Goal: Check status: Check status

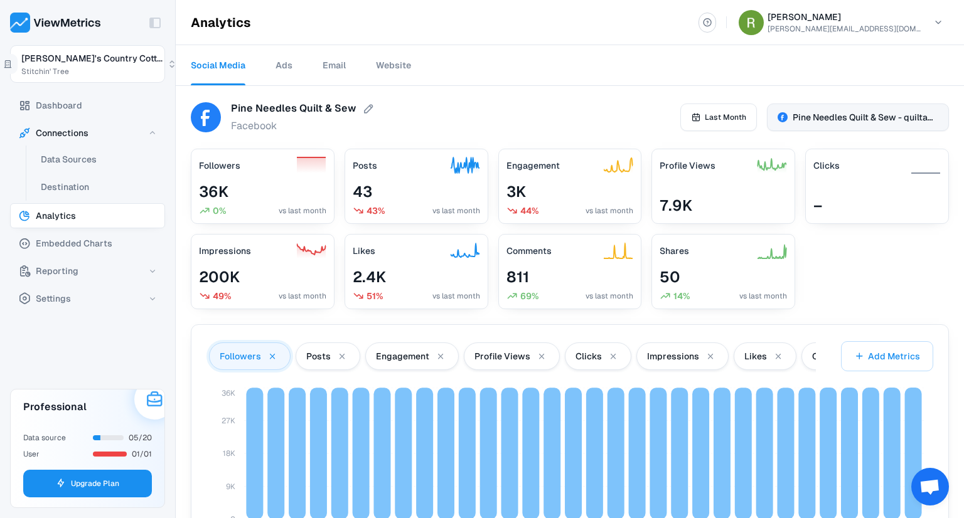
click at [814, 119] on span "Pine Needles Quilt & Sew - quiltandsew" at bounding box center [866, 117] width 146 height 13
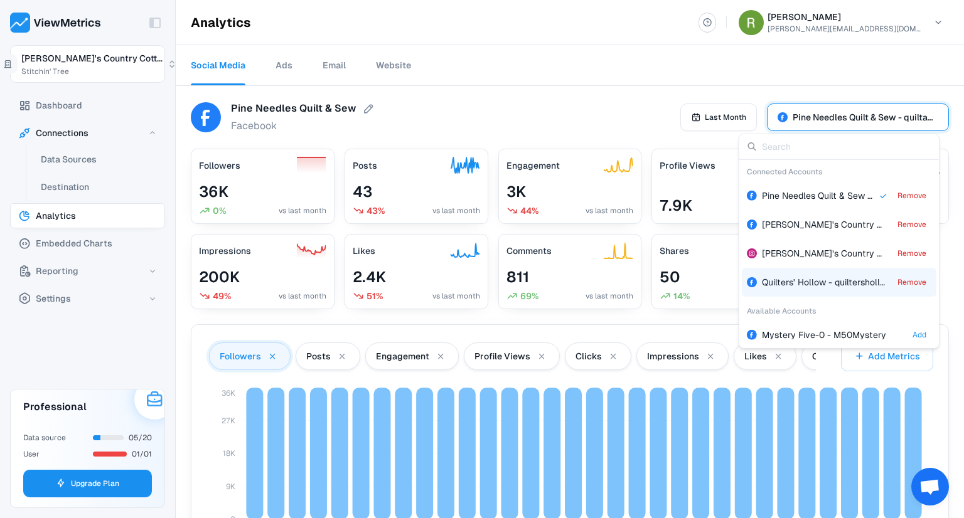
click at [800, 277] on span "Quilters' Hollow - quiltershollow" at bounding box center [827, 282] width 130 height 11
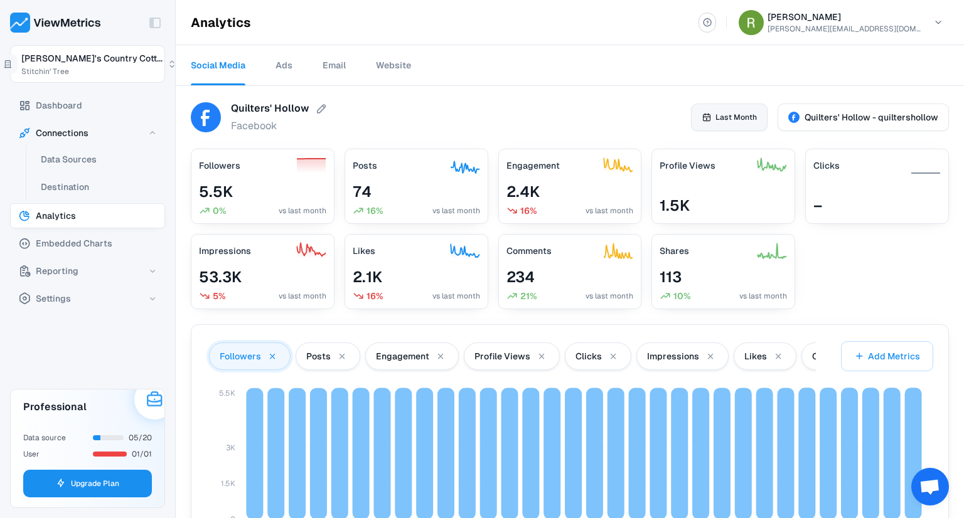
click at [716, 124] on button "Last Month" at bounding box center [729, 118] width 77 height 28
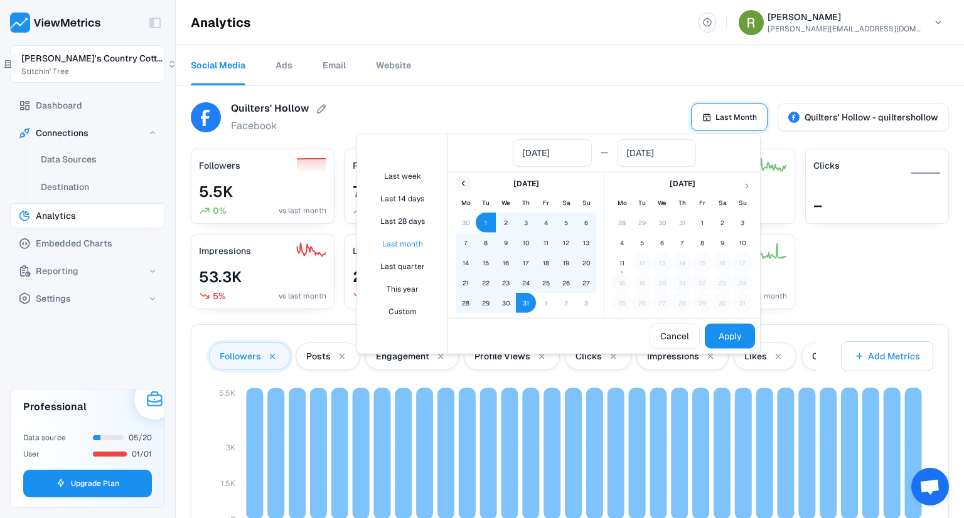
click at [462, 183] on icon "Go to previous month" at bounding box center [463, 184] width 10 height 10
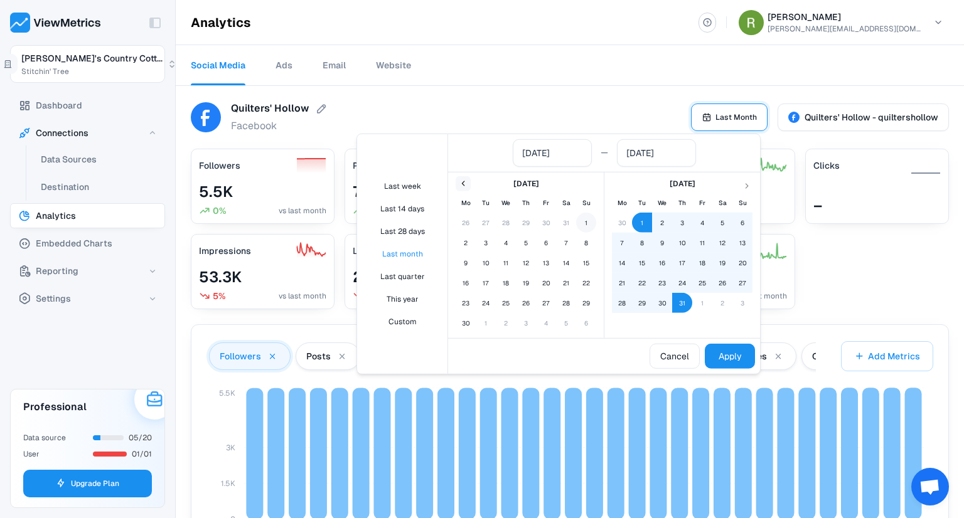
click at [582, 222] on button "1" at bounding box center [586, 223] width 20 height 20
type input "[DATE]"
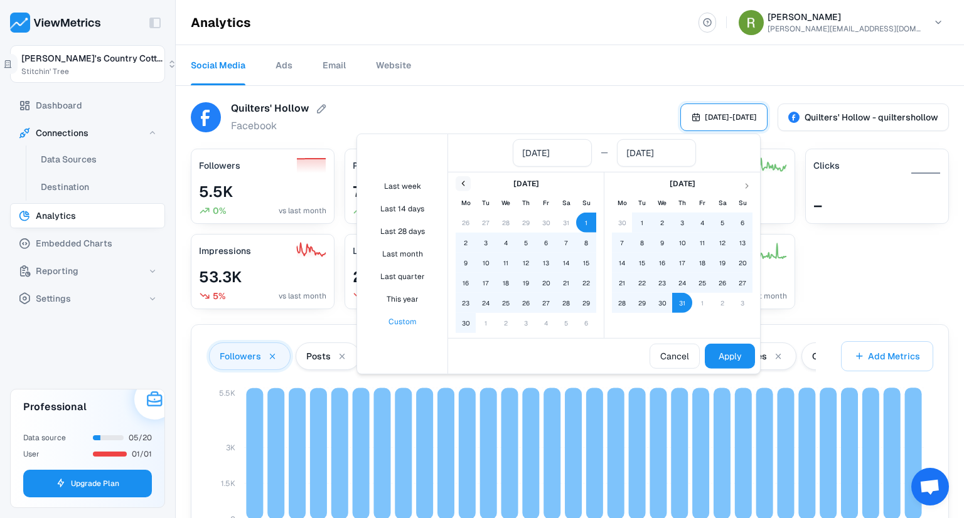
click at [465, 324] on button "30" at bounding box center [466, 323] width 20 height 20
type input "[DATE]"
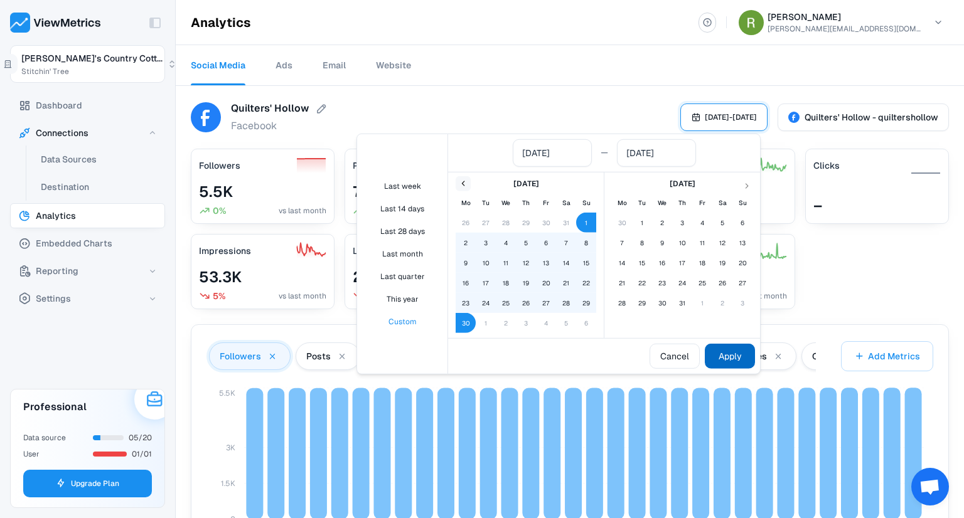
click at [731, 360] on button "Apply" at bounding box center [730, 356] width 50 height 25
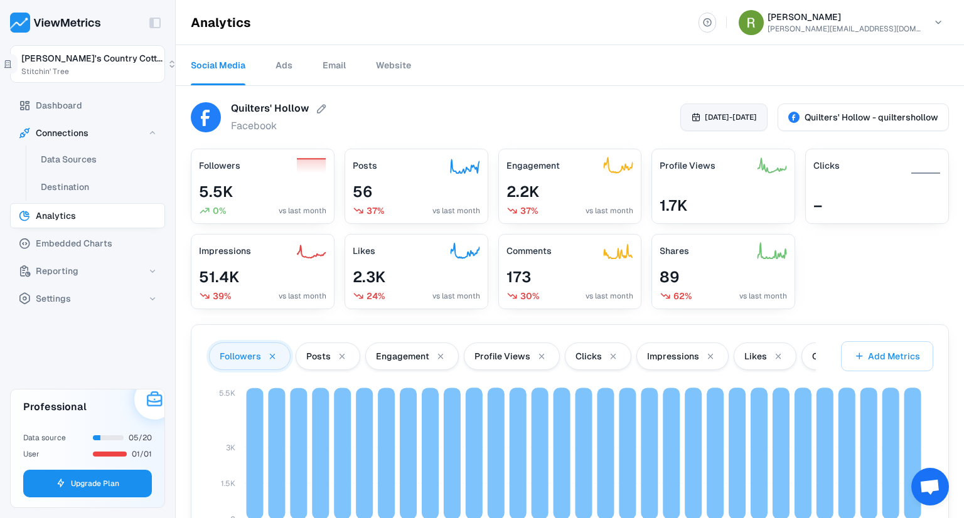
click at [705, 116] on span "[DATE] - [DATE]" at bounding box center [731, 117] width 52 height 11
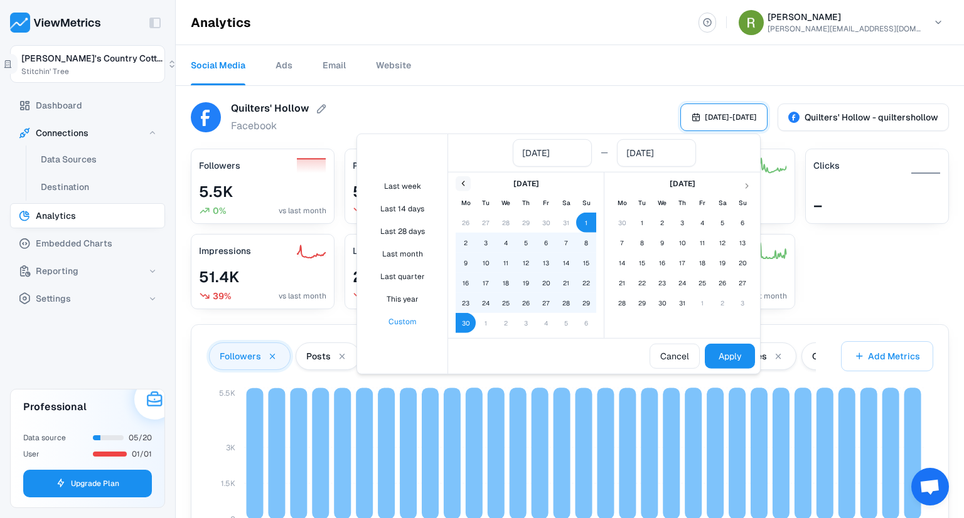
click at [463, 186] on icon "Go to previous month" at bounding box center [463, 184] width 10 height 10
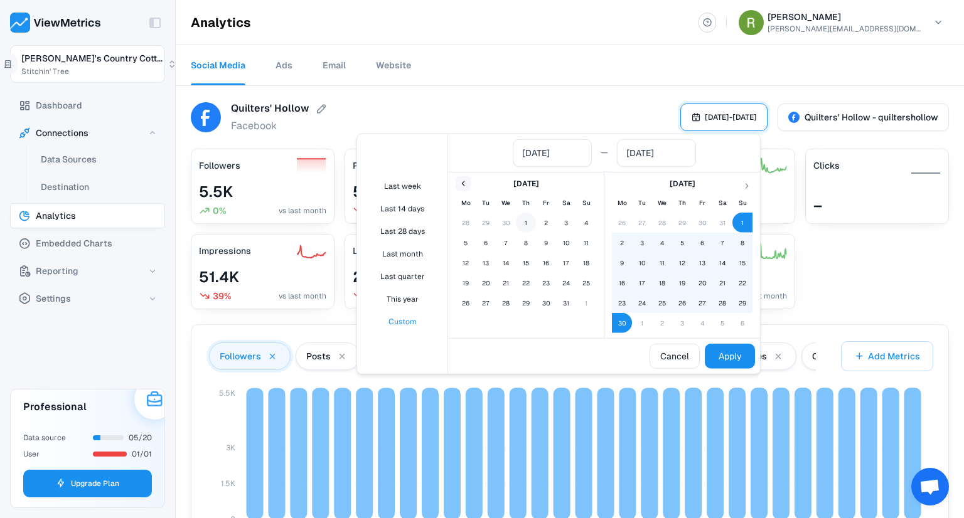
click at [525, 222] on button "1" at bounding box center [526, 223] width 20 height 20
type input "[DATE]"
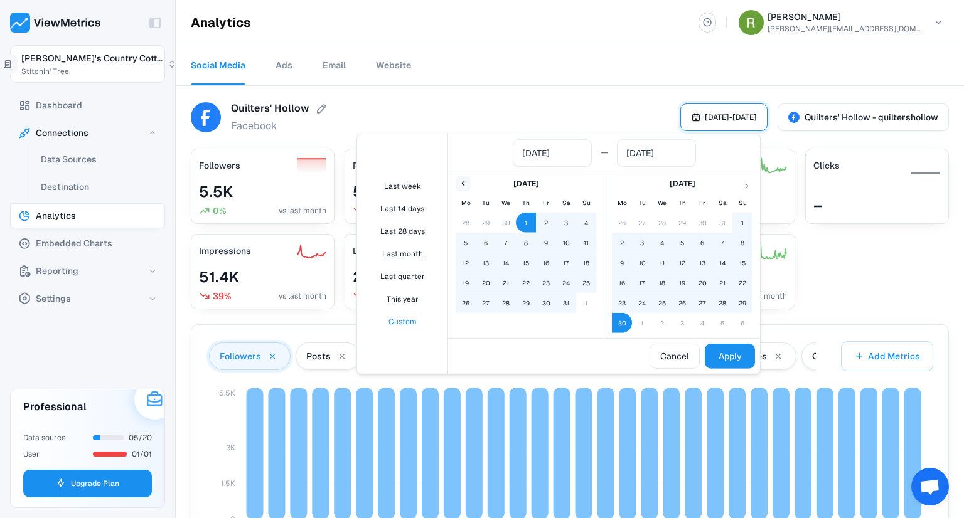
click at [571, 306] on button "31" at bounding box center [566, 303] width 20 height 20
type input "[DATE]"
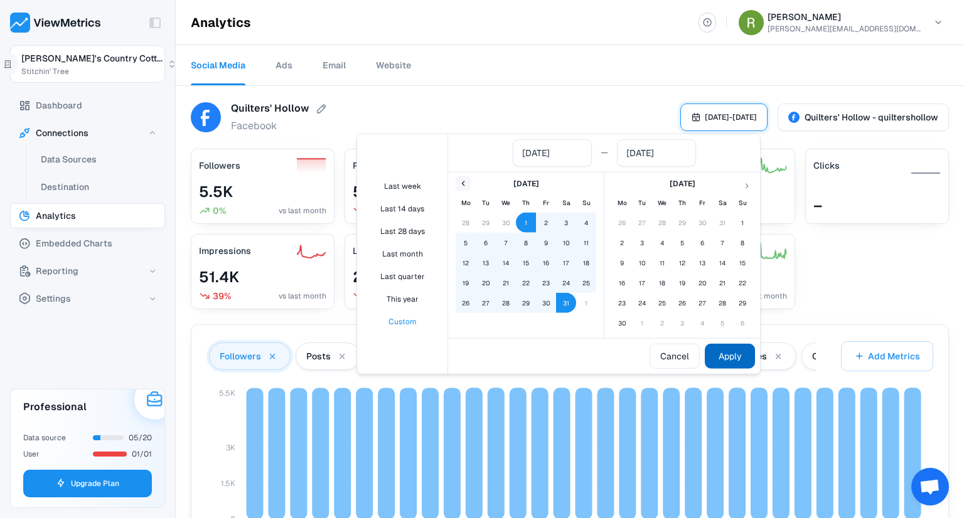
click at [729, 353] on button "Apply" at bounding box center [730, 356] width 50 height 25
